Goal: Task Accomplishment & Management: Complete application form

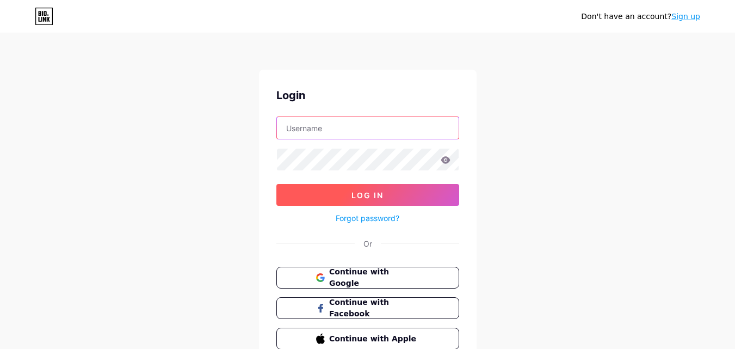
type input "starlightelectrician@gmail.com"
click at [400, 189] on button "Log In" at bounding box center [367, 195] width 183 height 22
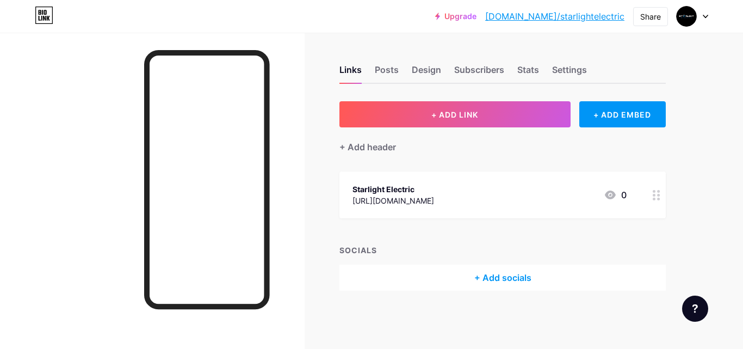
click at [704, 26] on div at bounding box center [693, 17] width 32 height 20
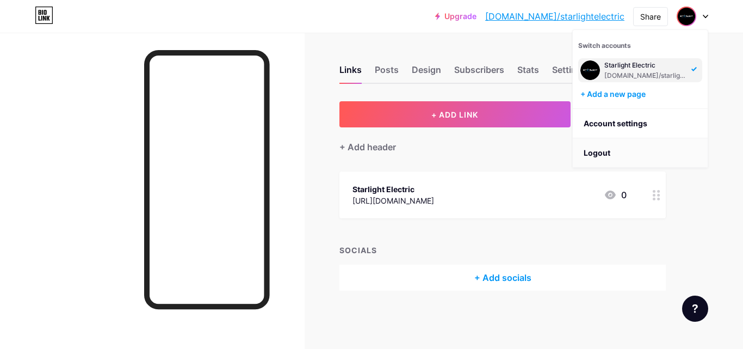
click at [618, 145] on li "Logout" at bounding box center [640, 152] width 135 height 29
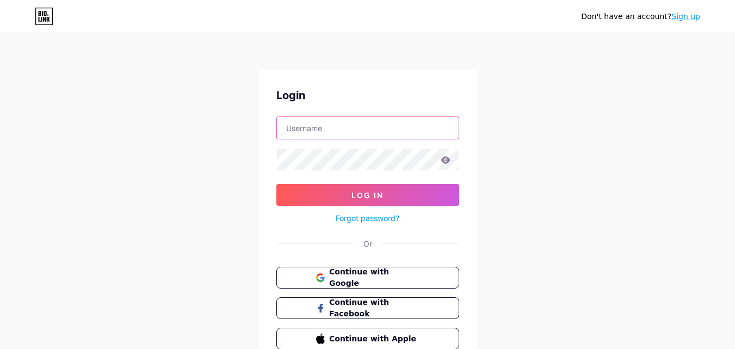
type input "starlightelectrician@gmail.com"
click at [370, 277] on span "Continue with Google" at bounding box center [373, 277] width 91 height 23
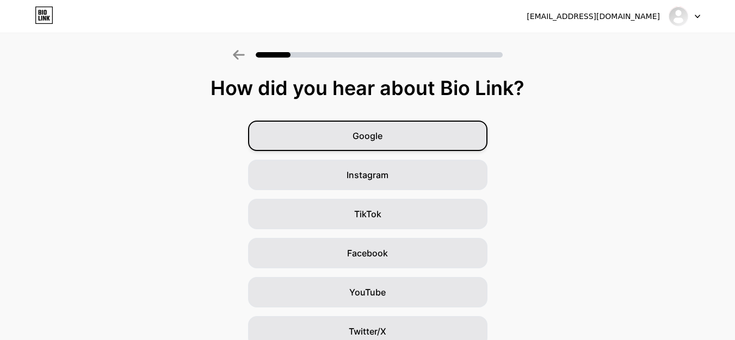
click at [403, 137] on div "Google" at bounding box center [367, 136] width 239 height 30
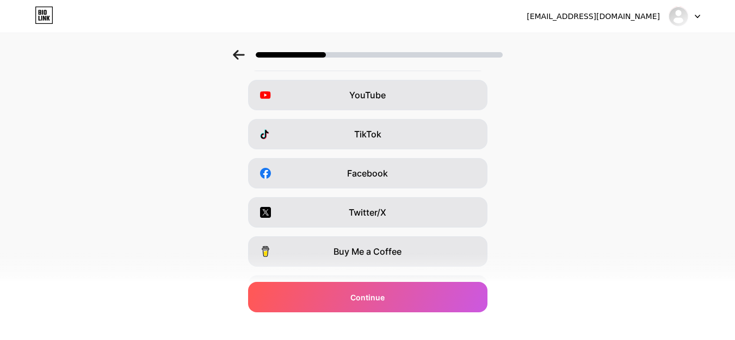
scroll to position [87, 0]
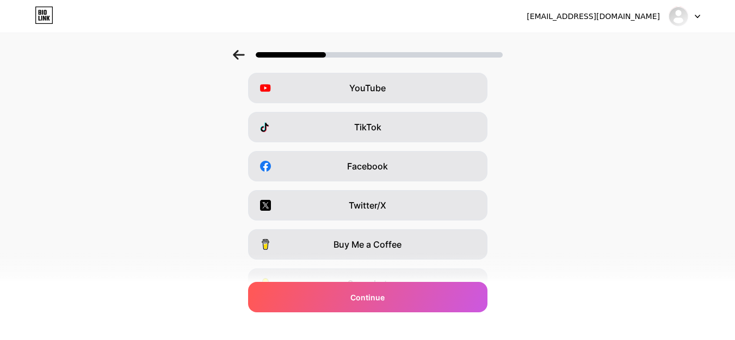
click at [403, 137] on div "TikTok" at bounding box center [367, 127] width 239 height 30
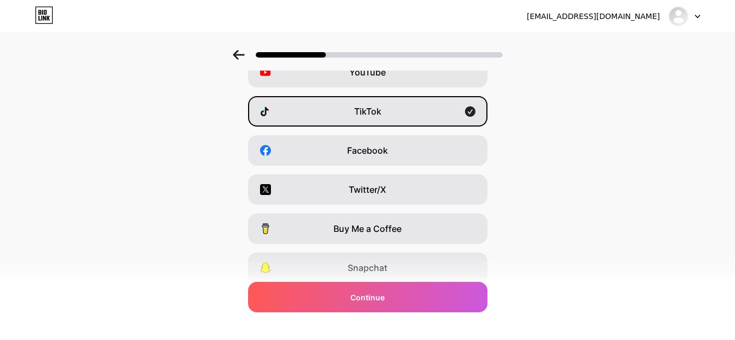
scroll to position [183, 0]
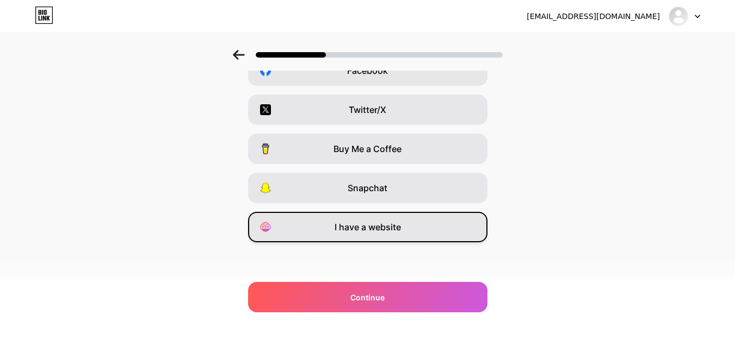
click at [388, 222] on span "I have a website" at bounding box center [367, 227] width 66 height 13
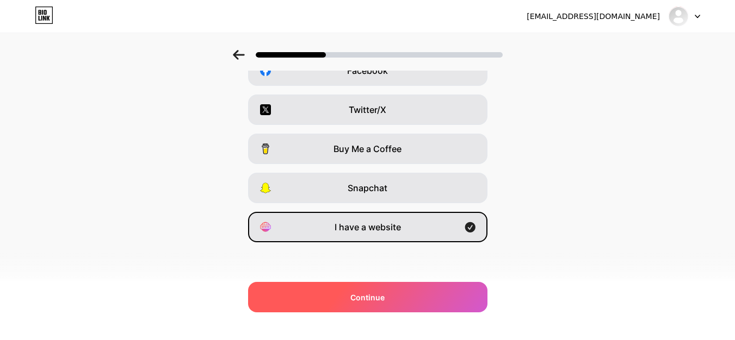
click at [399, 293] on div "Continue" at bounding box center [367, 297] width 239 height 30
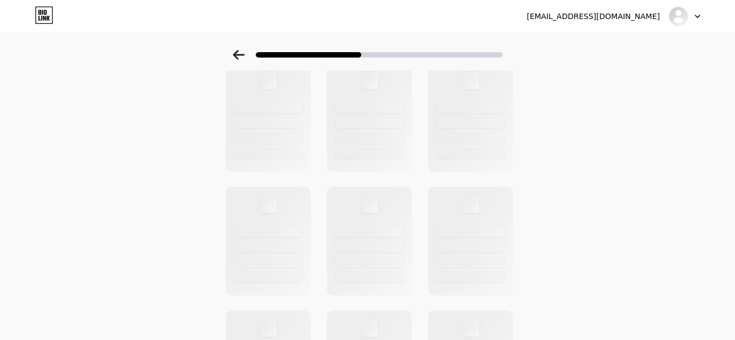
scroll to position [0, 0]
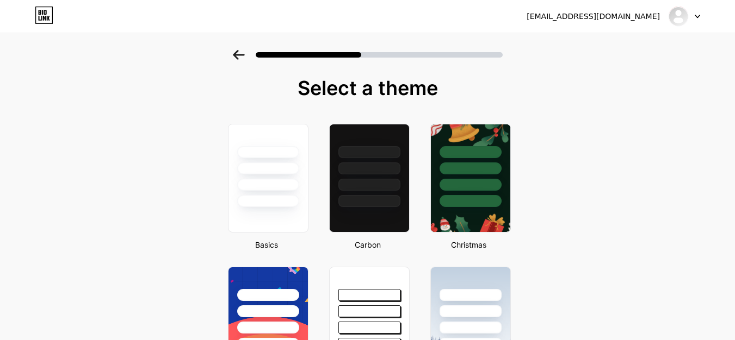
click at [481, 207] on div at bounding box center [470, 201] width 62 height 12
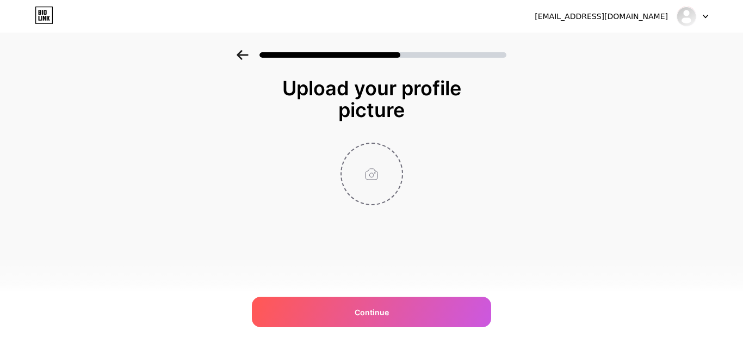
click at [356, 177] on input "file" at bounding box center [372, 174] width 60 height 60
type input "C:\fakepath\Break (3).png"
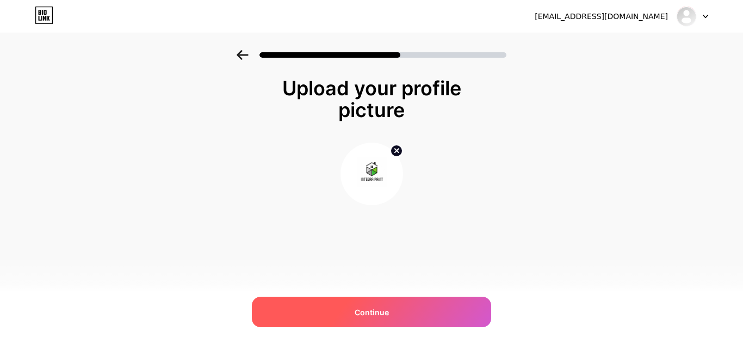
click at [396, 308] on div "Continue" at bounding box center [371, 311] width 239 height 30
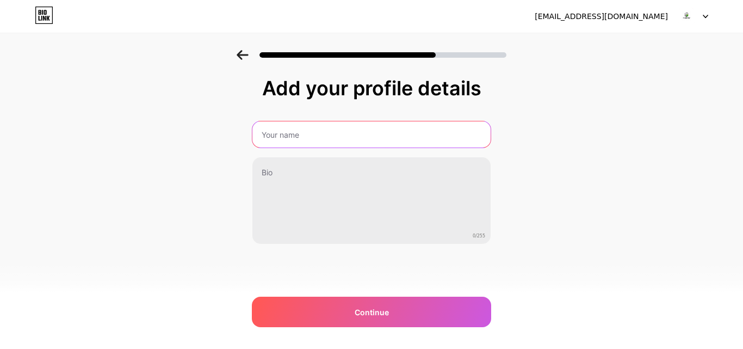
click at [361, 146] on input "text" at bounding box center [371, 134] width 238 height 26
type input "Integra Paint"
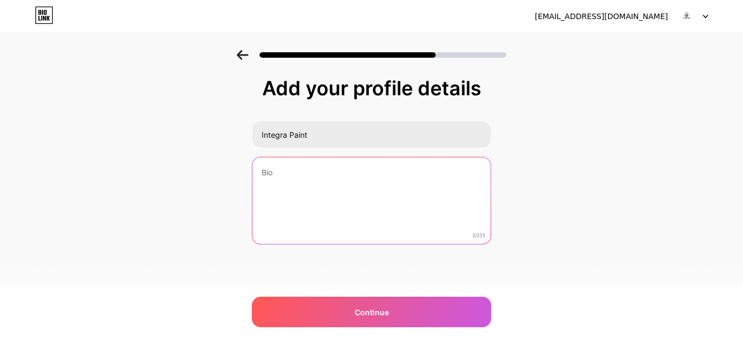
click at [258, 179] on textarea at bounding box center [371, 201] width 238 height 88
paste textarea "Integra Paint is a trusted Gold Coast painting company offering professional re…"
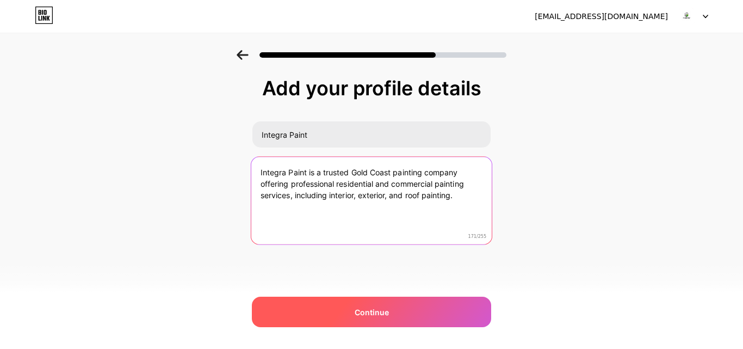
type textarea "Integra Paint is a trusted Gold Coast painting company offering professional re…"
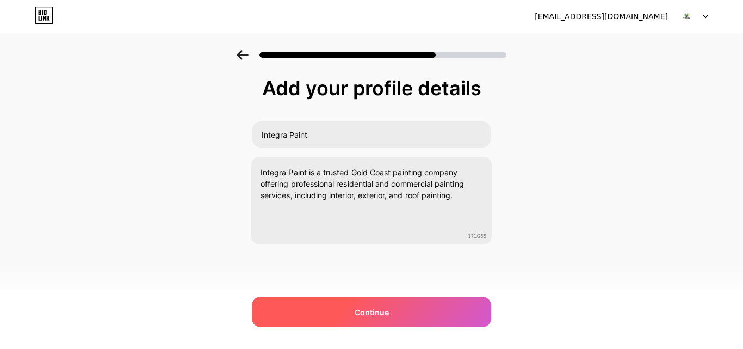
click at [353, 317] on div "Continue" at bounding box center [371, 311] width 239 height 30
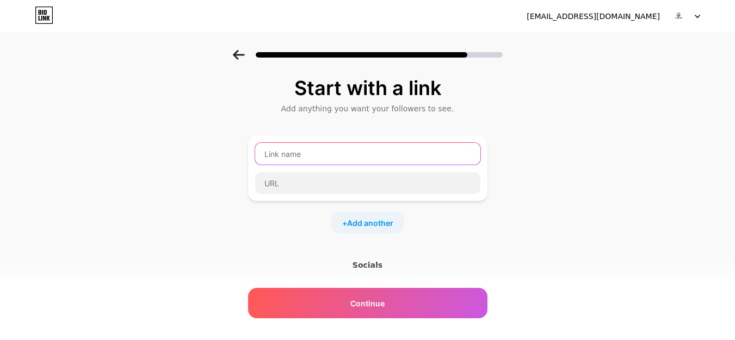
click at [356, 156] on input "text" at bounding box center [367, 154] width 225 height 22
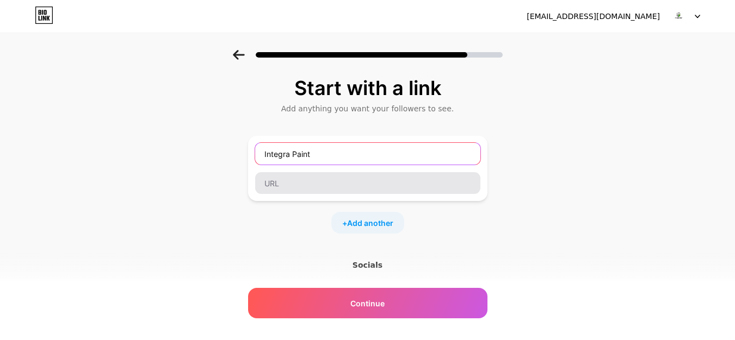
type input "Integra Paint"
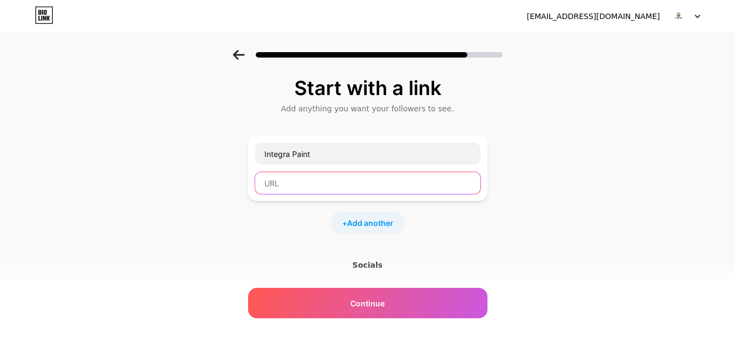
click at [336, 182] on input "text" at bounding box center [367, 183] width 225 height 22
click at [284, 190] on input "text" at bounding box center [367, 183] width 225 height 22
paste input "https://www.integrapaint.com.au/"
type input "https://www.integrapaint.com.au/"
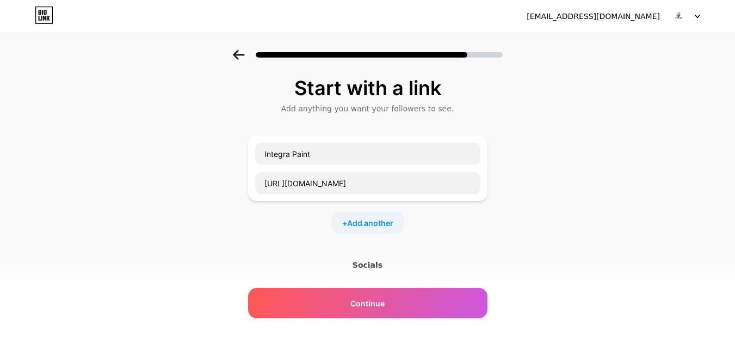
click at [387, 213] on div "+ Add another" at bounding box center [367, 223] width 73 height 22
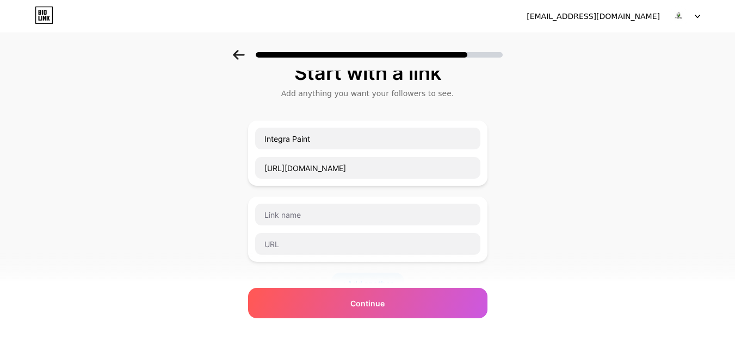
scroll to position [40, 0]
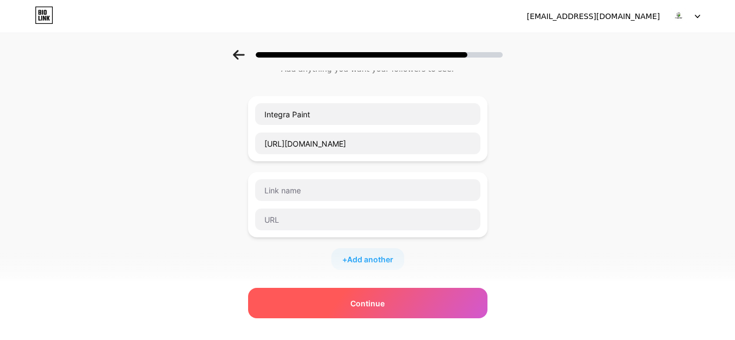
click at [360, 301] on span "Continue" at bounding box center [367, 303] width 34 height 11
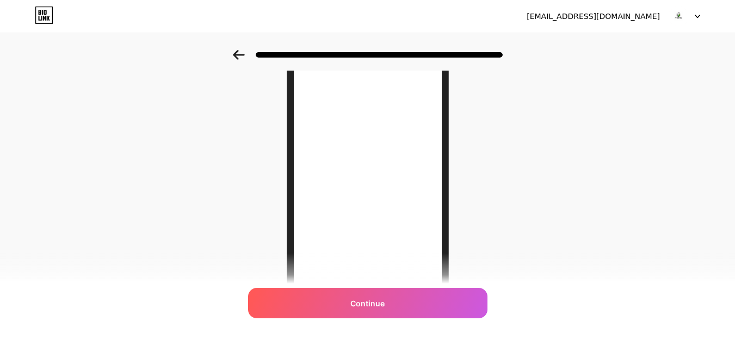
scroll to position [206, 0]
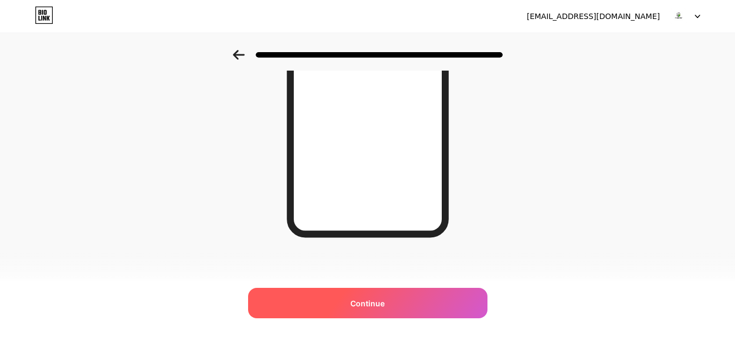
click at [452, 301] on div "Continue" at bounding box center [367, 303] width 239 height 30
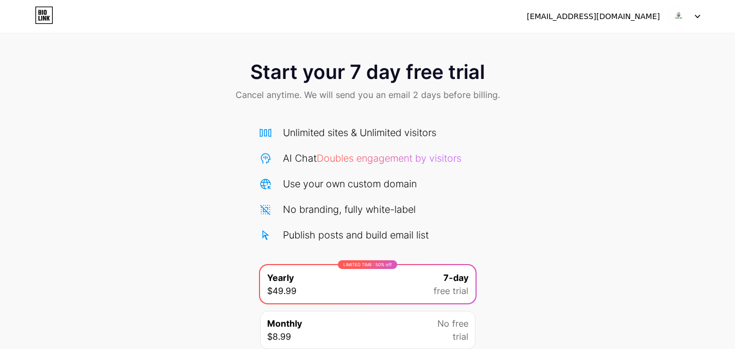
click at [698, 15] on icon at bounding box center [696, 17] width 5 height 4
click at [636, 53] on li "Logout" at bounding box center [631, 44] width 135 height 29
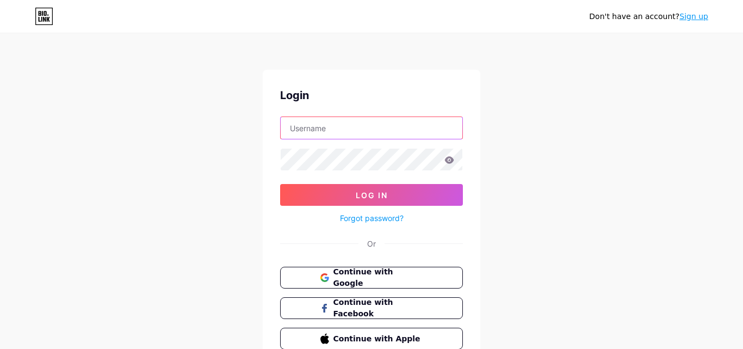
type input "starlightelectrician@gmail.com"
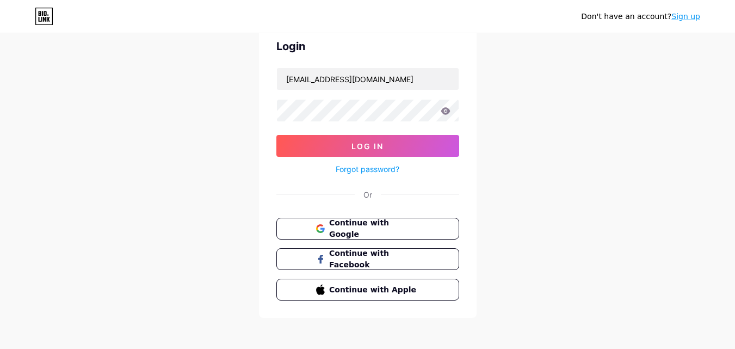
scroll to position [52, 0]
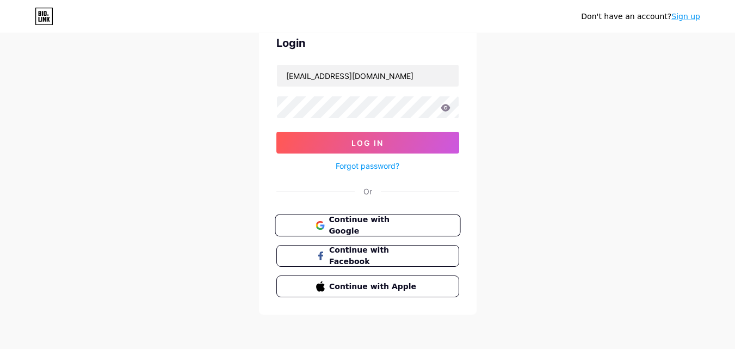
click at [404, 225] on span "Continue with Google" at bounding box center [373, 225] width 91 height 23
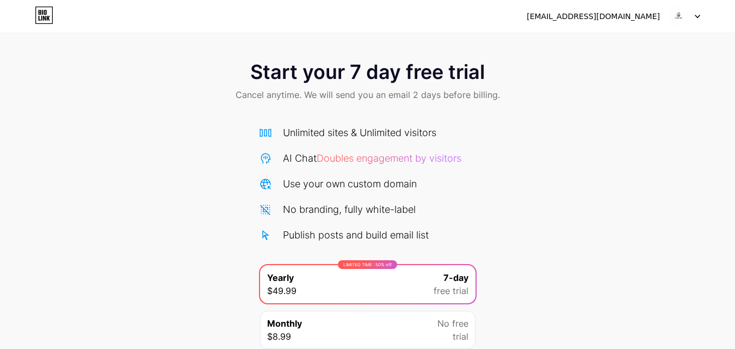
click at [612, 28] on div "[EMAIL_ADDRESS][DOMAIN_NAME] Logout" at bounding box center [367, 16] width 735 height 33
click at [676, 15] on img at bounding box center [678, 16] width 21 height 21
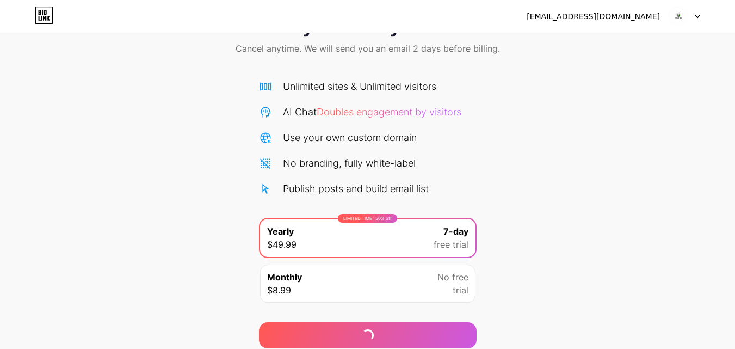
scroll to position [89, 0]
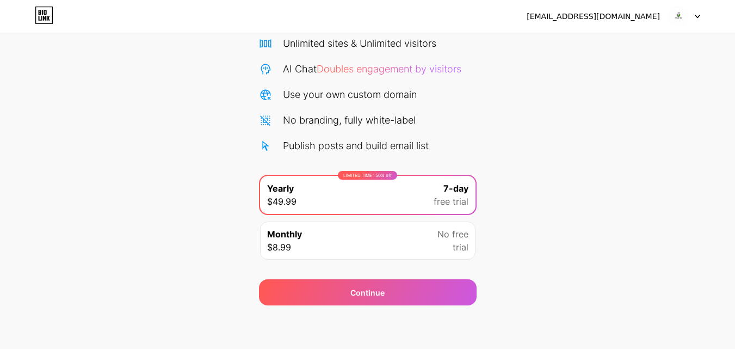
click at [560, 159] on div "Start your 7 day free trial Cancel anytime. We will send you an email 2 days be…" at bounding box center [367, 133] width 735 height 344
click at [700, 20] on div "integrapaints6@gmail.com Logout" at bounding box center [367, 17] width 735 height 20
click at [693, 18] on div at bounding box center [684, 17] width 32 height 20
click at [649, 18] on div "[EMAIL_ADDRESS][DOMAIN_NAME]" at bounding box center [592, 16] width 133 height 11
click at [593, 106] on div "Start your 7 day free trial Cancel anytime. We will send you an email 2 days be…" at bounding box center [367, 133] width 735 height 344
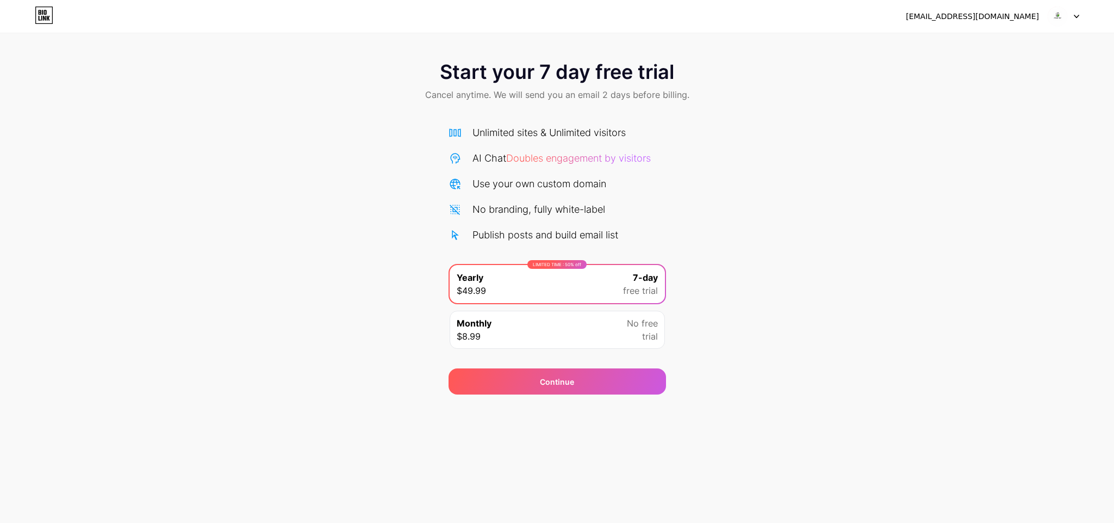
click at [742, 15] on img at bounding box center [1057, 16] width 21 height 21
click at [742, 11] on div "[EMAIL_ADDRESS][DOMAIN_NAME]" at bounding box center [972, 16] width 133 height 11
click at [742, 11] on div at bounding box center [1064, 17] width 32 height 20
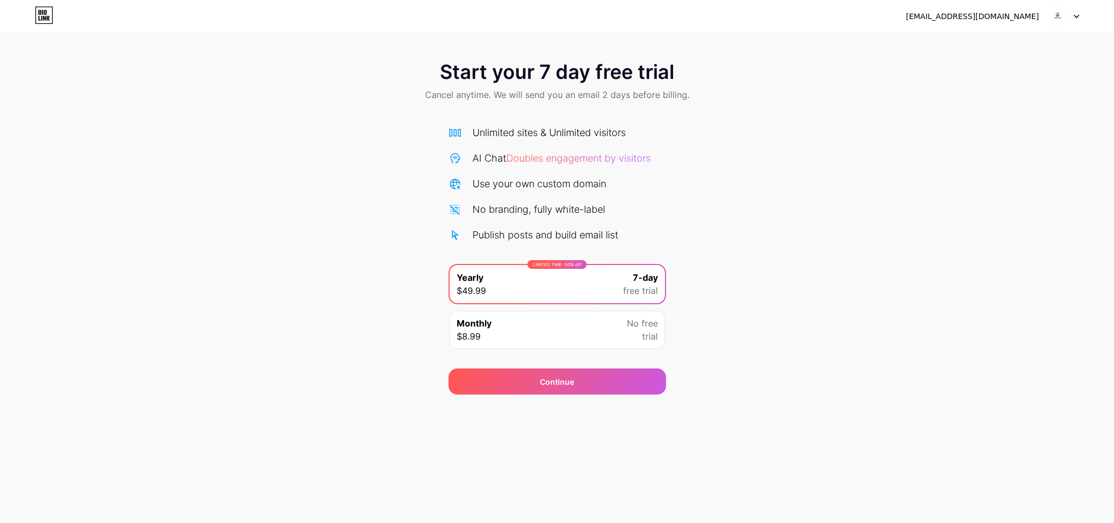
click at [742, 156] on div "Start your 7 day free trial Cancel anytime. We will send you an email 2 days be…" at bounding box center [557, 222] width 1114 height 344
click at [594, 348] on div "Continue" at bounding box center [558, 381] width 218 height 26
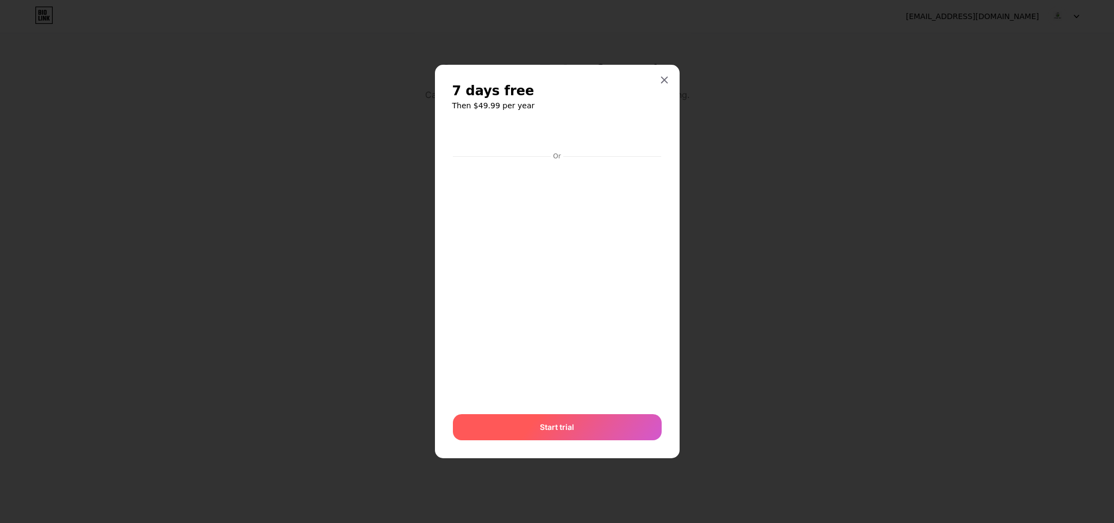
click at [616, 348] on div "Start trial" at bounding box center [557, 427] width 209 height 26
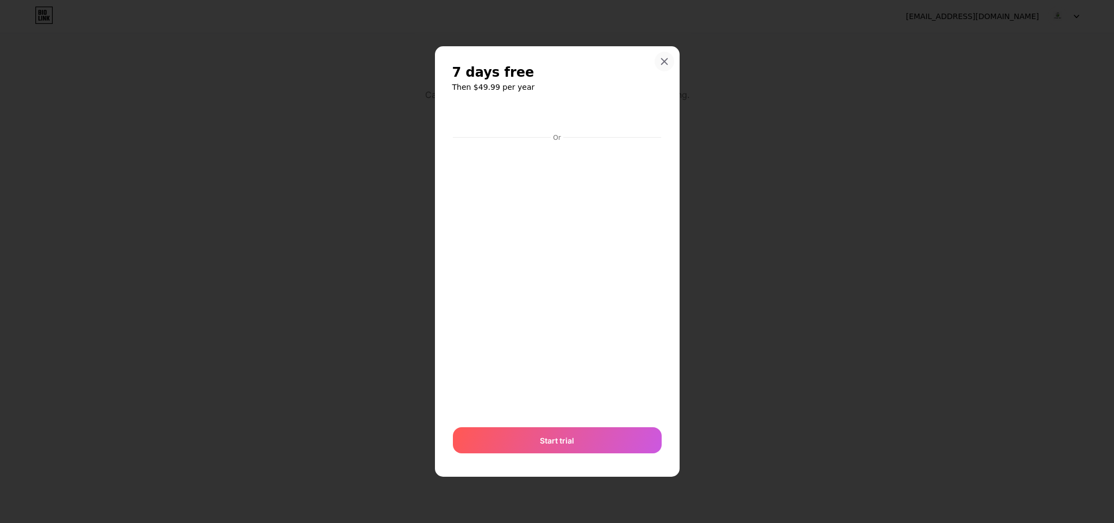
click at [666, 60] on icon at bounding box center [664, 61] width 9 height 9
